Goal: Task Accomplishment & Management: Use online tool/utility

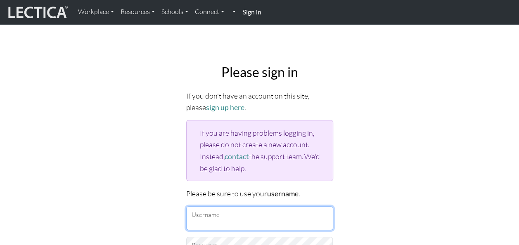
click at [228, 210] on input "Username" at bounding box center [259, 219] width 147 height 24
paste input "[EMAIL_ADDRESS][PERSON_NAME][DOMAIN_NAME]"
type input "[EMAIL_ADDRESS][PERSON_NAME][DOMAIN_NAME]"
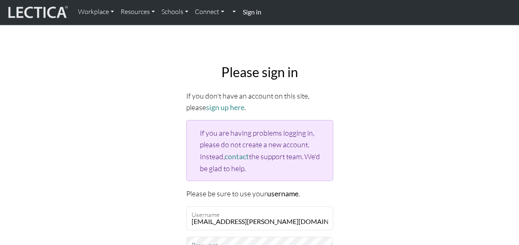
click at [363, 173] on div "Please sign in If you don't have an account on this site, please sign up here .…" at bounding box center [259, 202] width 471 height 288
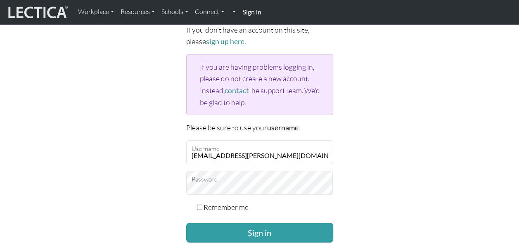
scroll to position [124, 0]
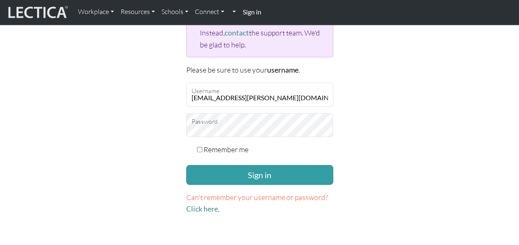
click at [232, 148] on label "Remember me" at bounding box center [226, 150] width 45 height 12
click at [202, 148] on input "Remember me" at bounding box center [199, 149] width 5 height 5
checkbox input "true"
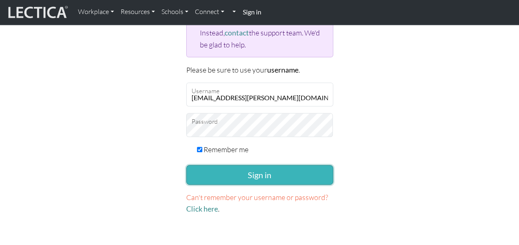
click at [234, 168] on button "Sign in" at bounding box center [259, 175] width 147 height 20
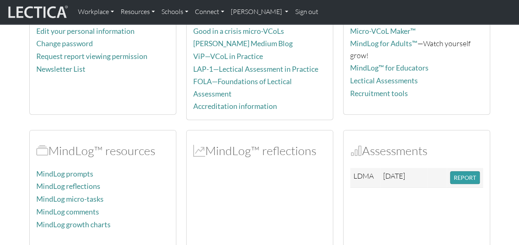
scroll to position [124, 0]
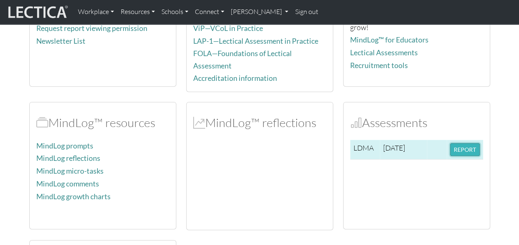
click at [470, 143] on button "REPORT" at bounding box center [465, 149] width 30 height 13
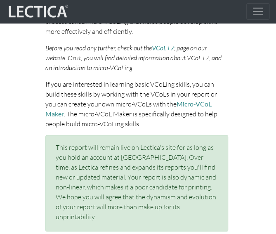
scroll to position [578, 0]
